Goal: Check status

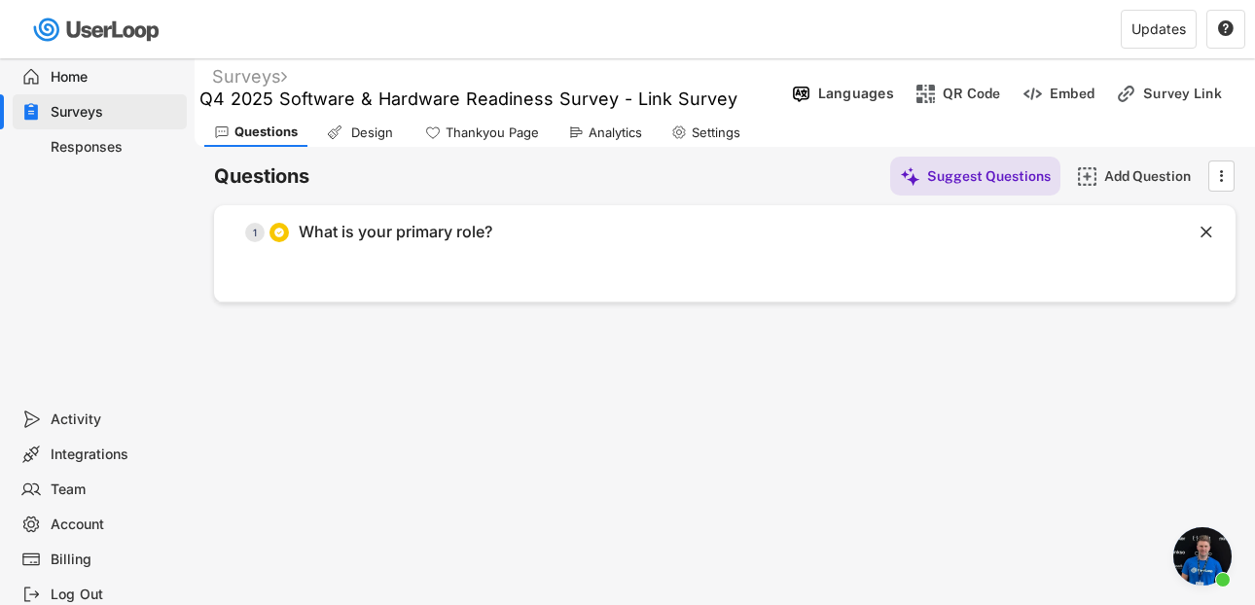
scroll to position [10468, 0]
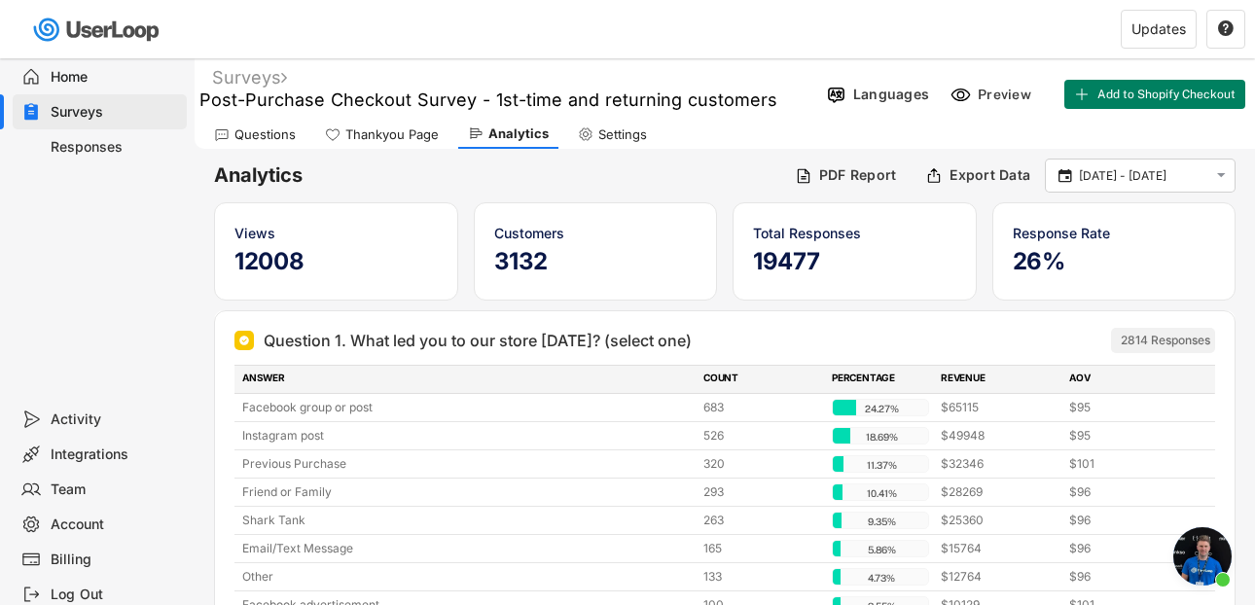
scroll to position [10468, 0]
